Goal: Check status

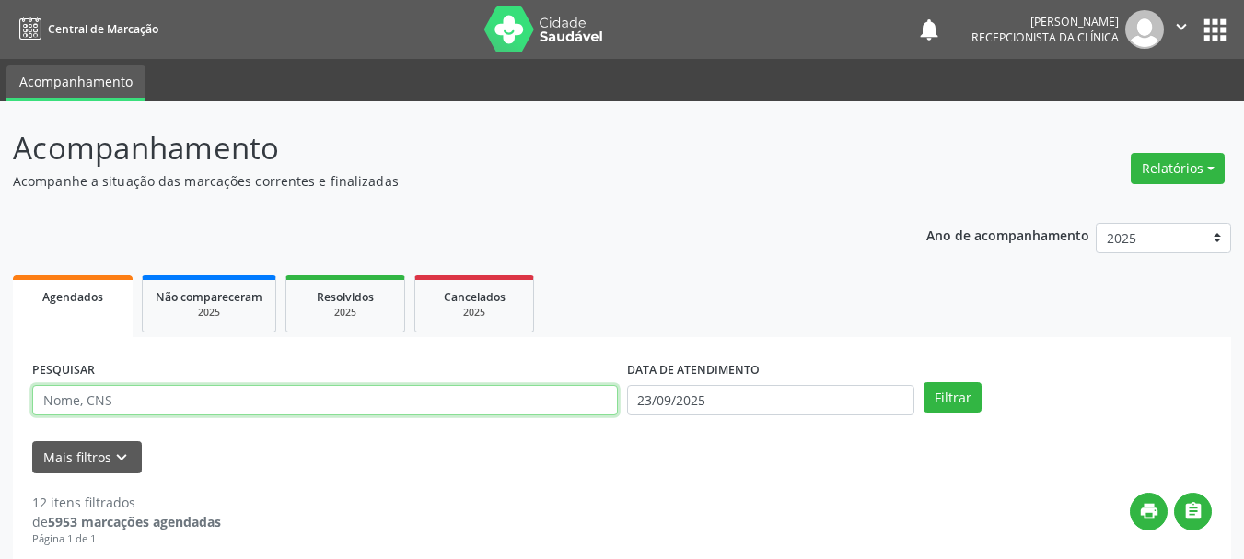
click at [111, 401] on input "text" at bounding box center [324, 400] width 585 height 31
type input "704806569990144"
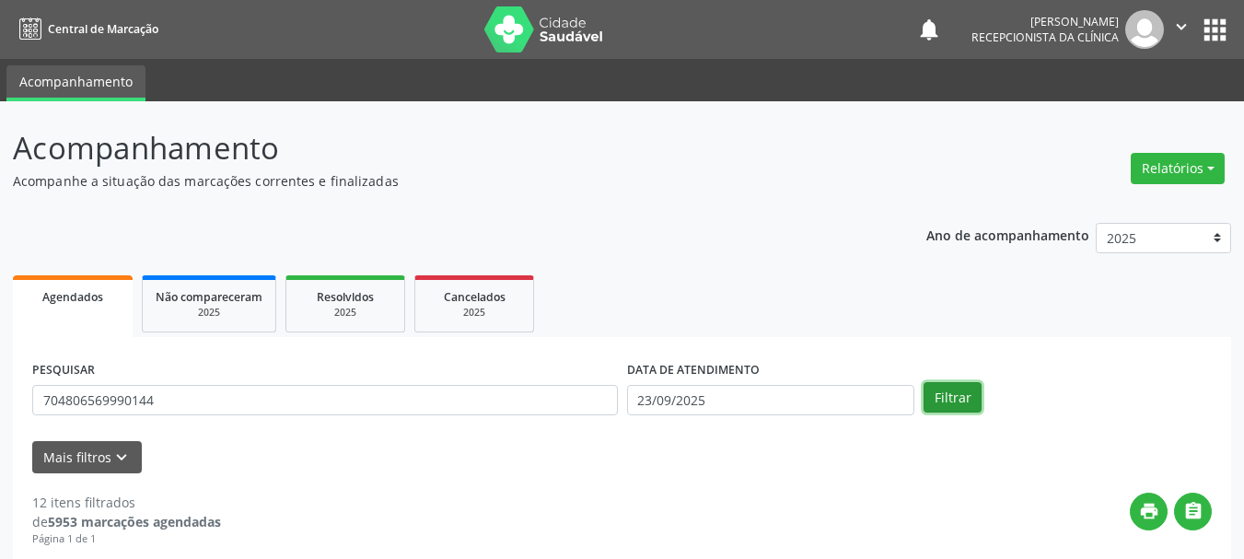
click at [933, 404] on button "Filtrar" at bounding box center [952, 397] width 58 height 31
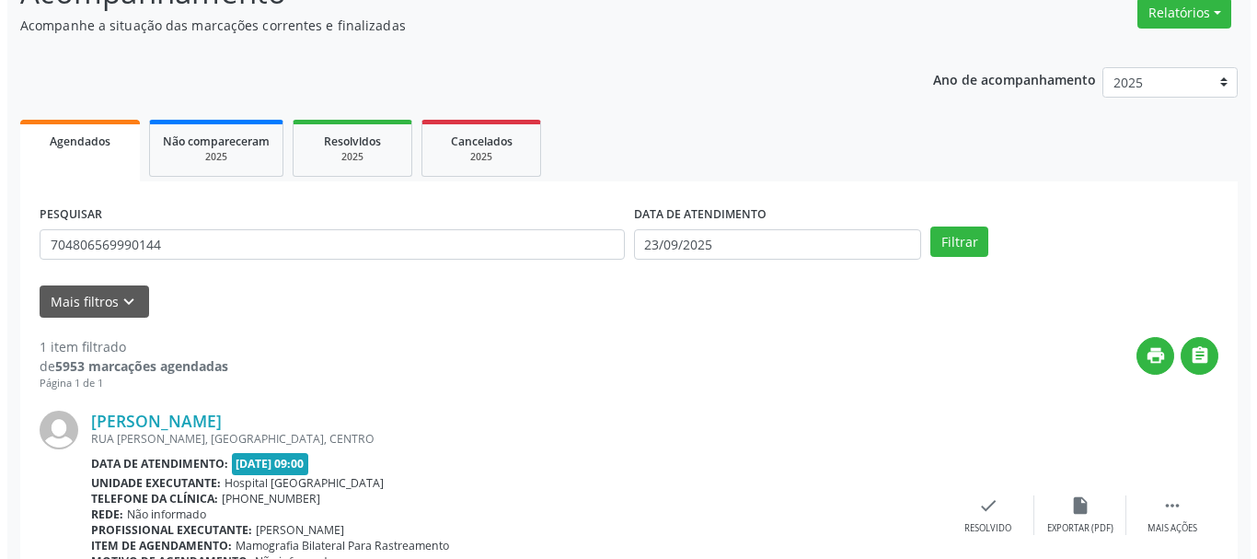
scroll to position [269, 0]
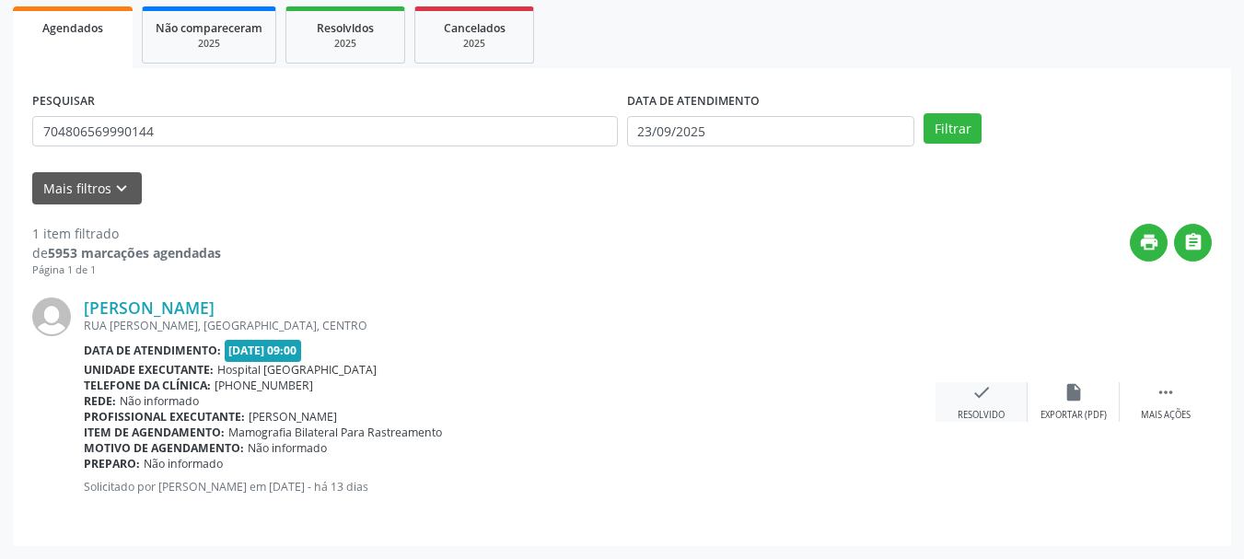
click at [953, 400] on div "check Resolvido" at bounding box center [981, 402] width 92 height 40
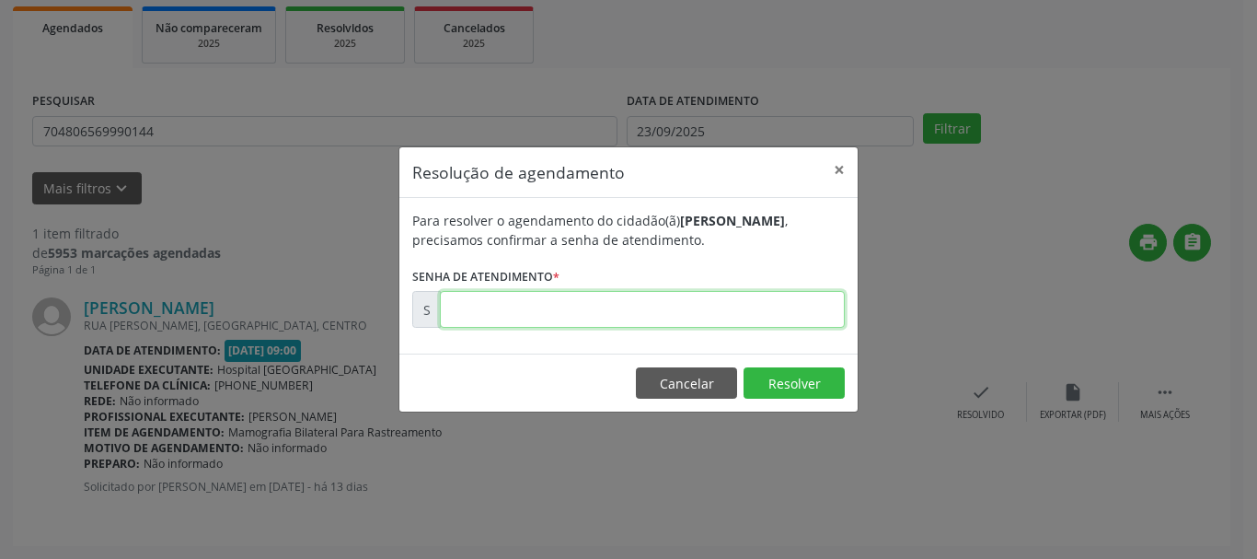
click at [754, 319] on input "text" at bounding box center [642, 309] width 405 height 37
type input "00176176"
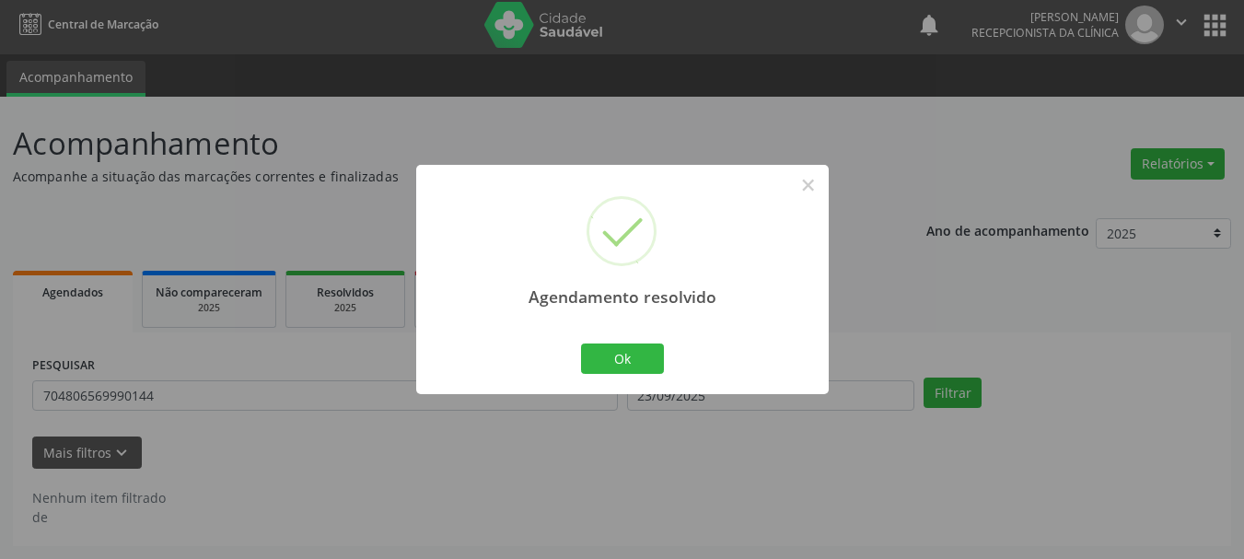
scroll to position [5, 0]
click at [631, 353] on button "Ok" at bounding box center [622, 358] width 83 height 31
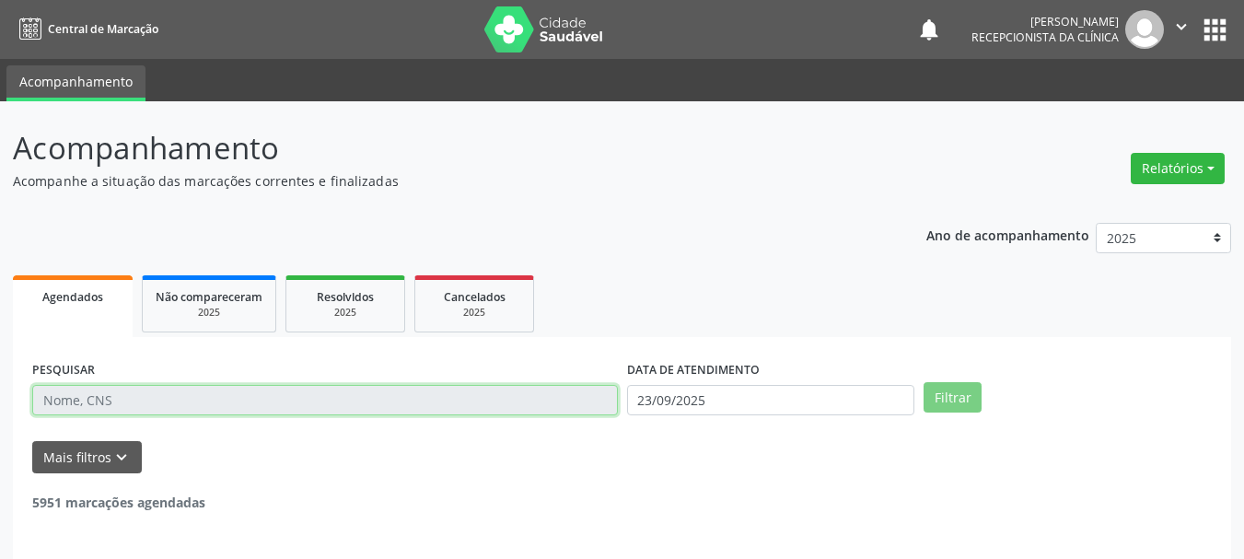
click at [150, 393] on input "text" at bounding box center [324, 400] width 585 height 31
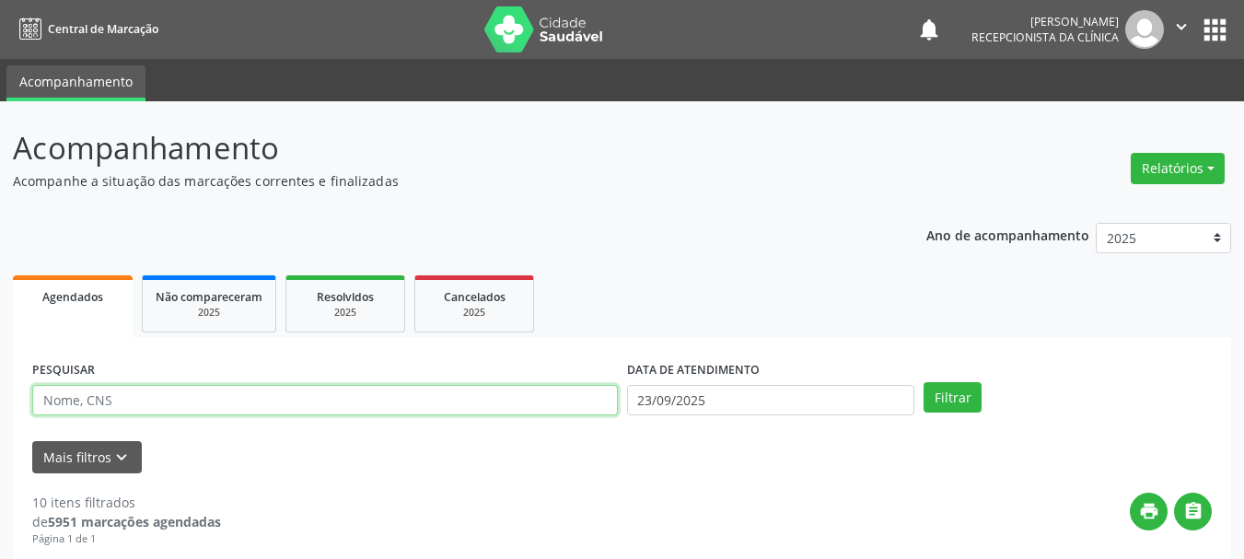
click at [151, 393] on input "text" at bounding box center [324, 400] width 585 height 31
type input "705101316645740"
click at [923, 382] on button "Filtrar" at bounding box center [952, 397] width 58 height 31
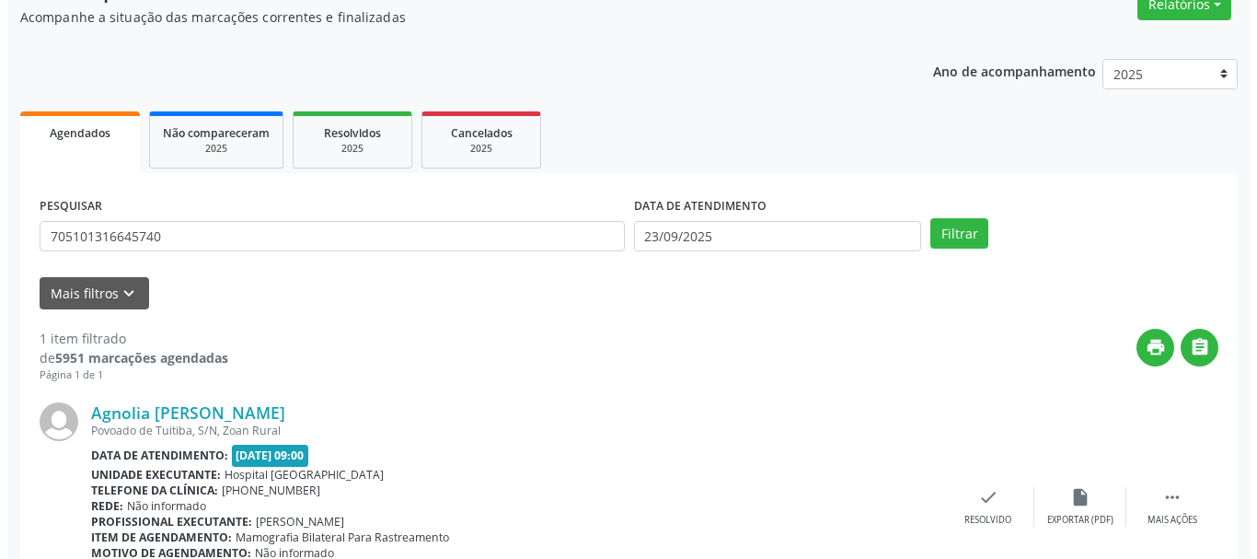
scroll to position [269, 0]
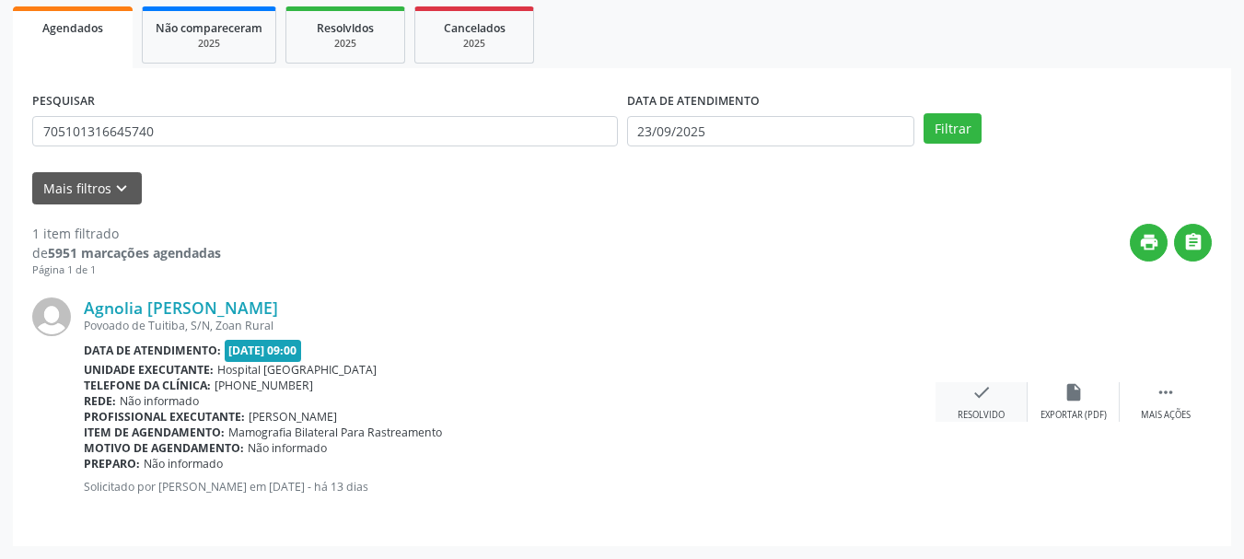
click at [959, 399] on div "check Resolvido" at bounding box center [981, 402] width 92 height 40
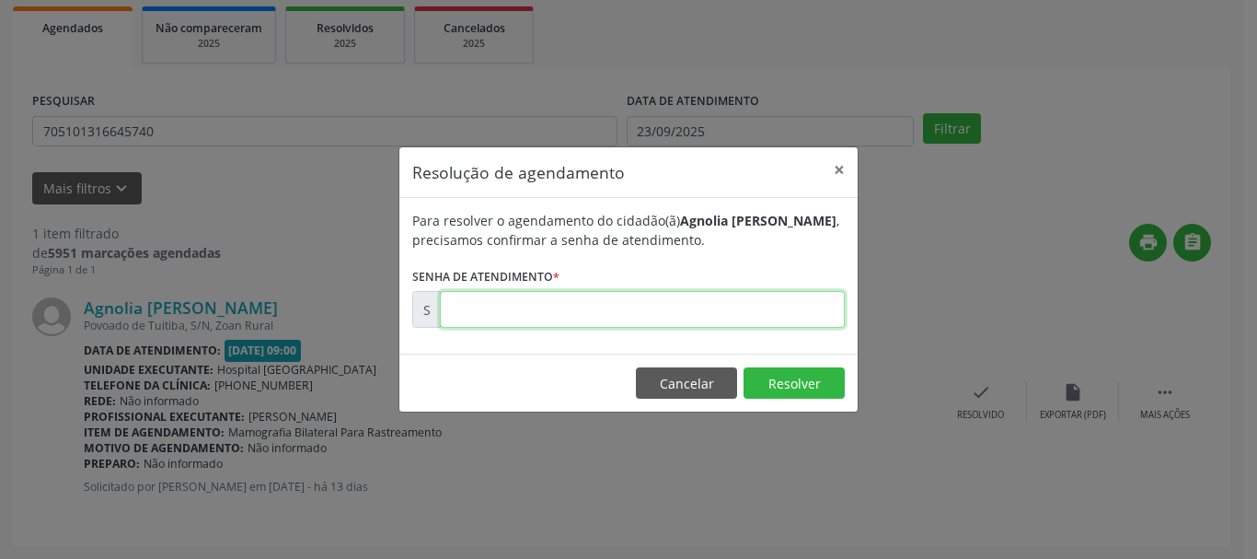
click at [608, 299] on input "text" at bounding box center [642, 309] width 405 height 37
type input "00176076"
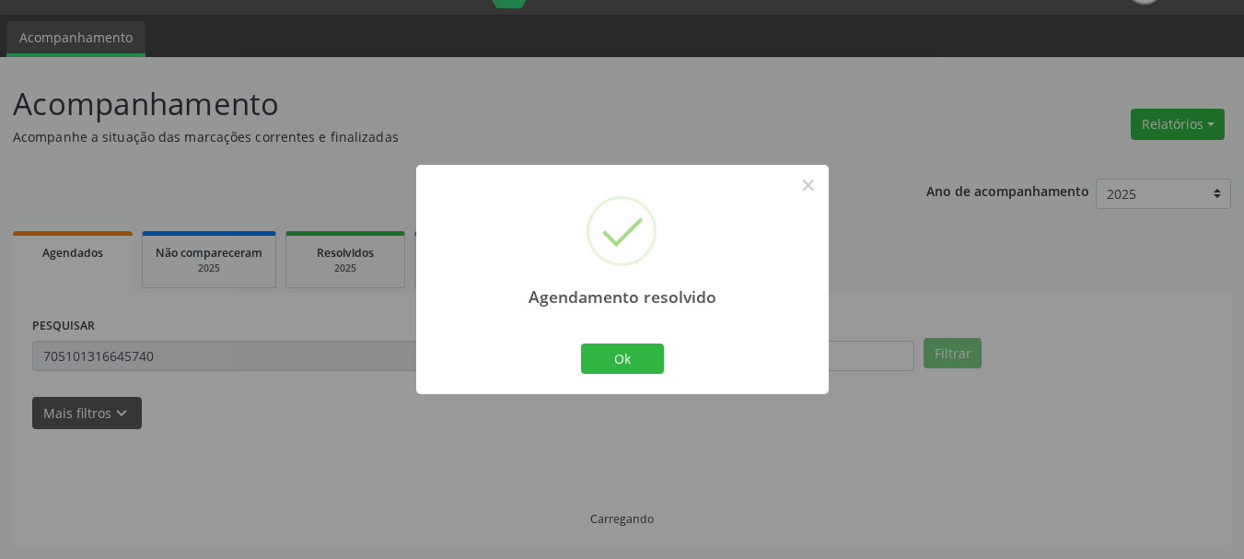
scroll to position [5, 0]
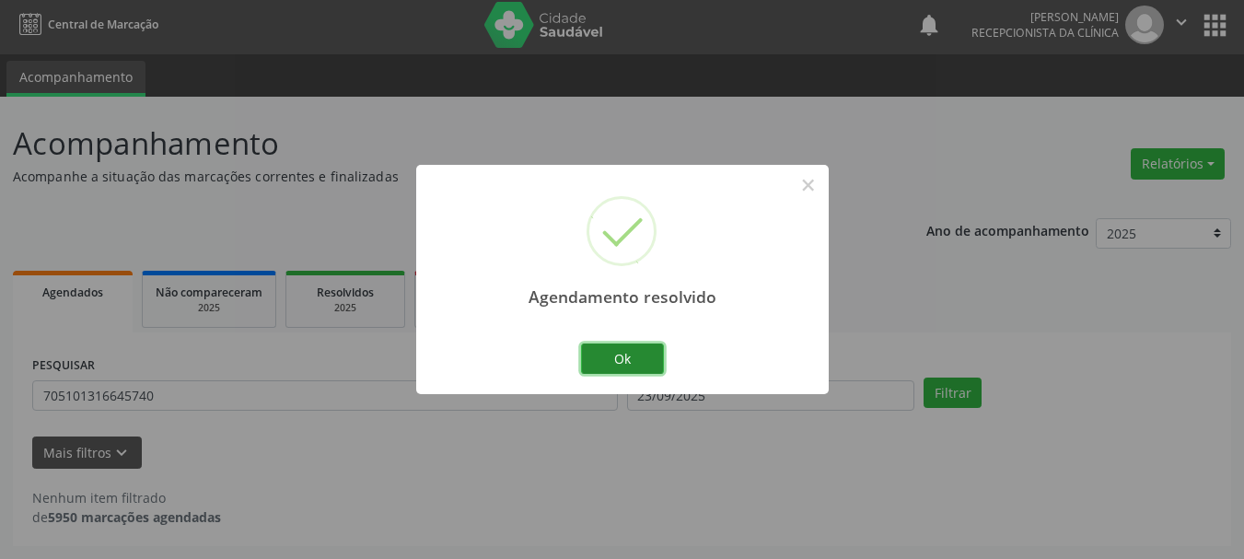
click at [619, 365] on button "Ok" at bounding box center [622, 358] width 83 height 31
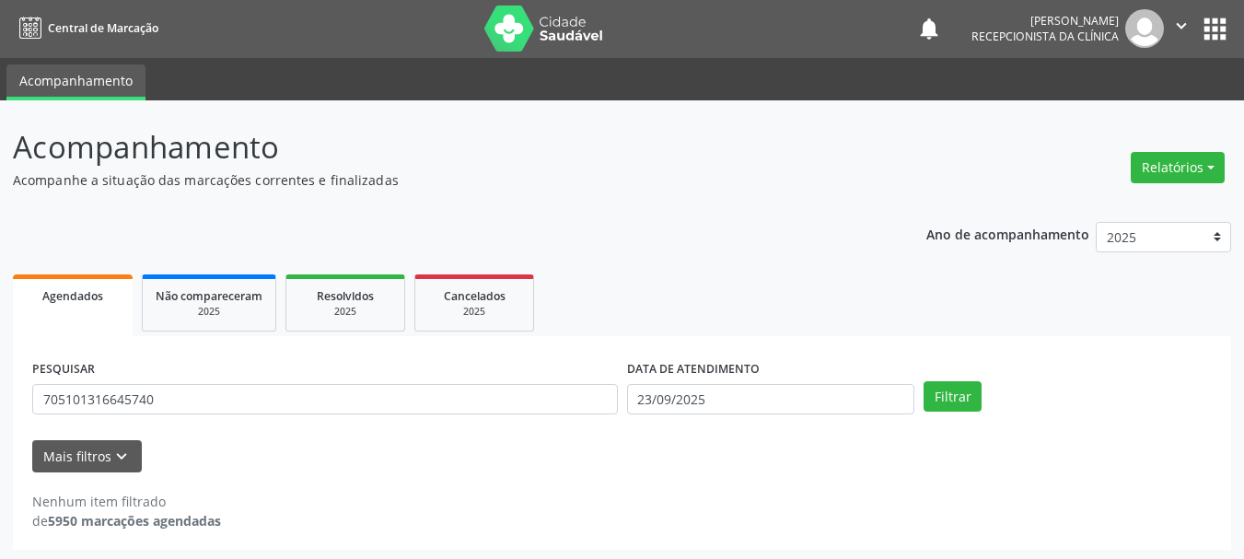
scroll to position [0, 0]
